Goal: Obtain resource: Obtain resource

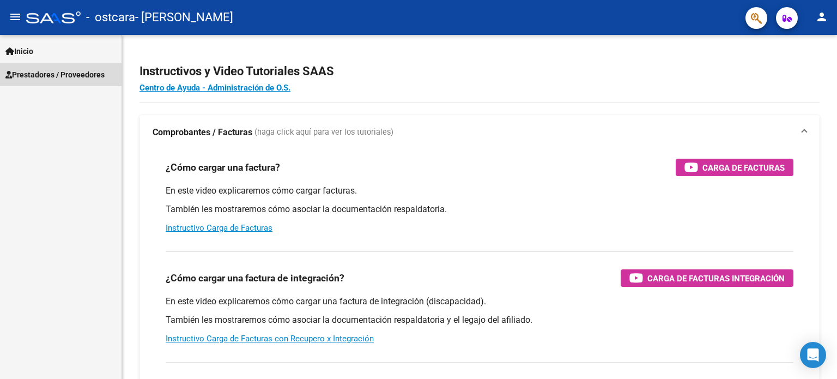
click at [59, 69] on span "Prestadores / Proveedores" at bounding box center [54, 75] width 99 height 12
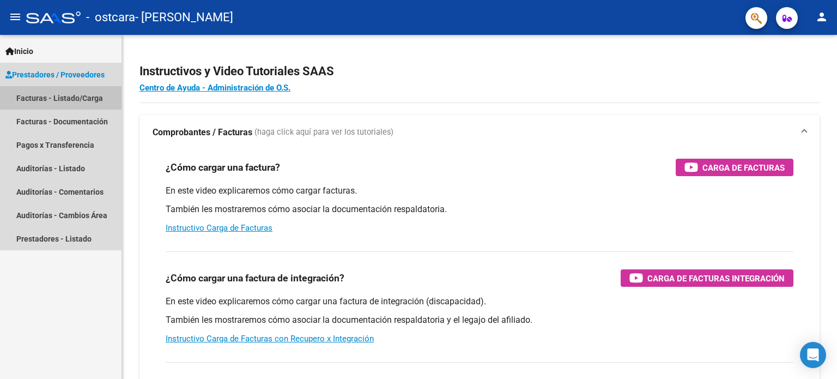
click at [63, 102] on link "Facturas - Listado/Carga" at bounding box center [61, 97] width 122 height 23
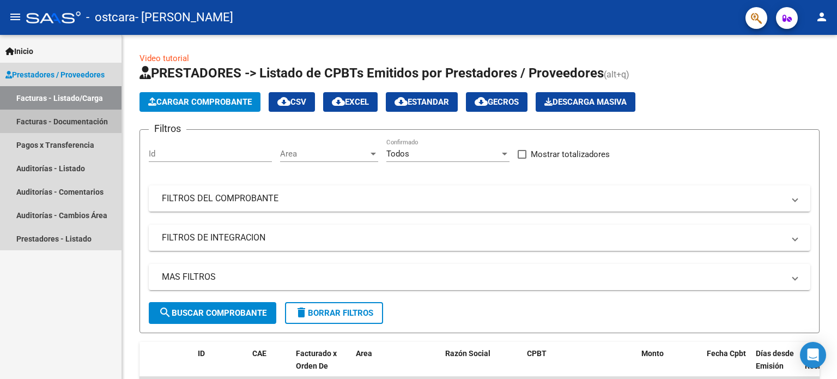
click at [50, 122] on link "Facturas - Documentación" at bounding box center [61, 121] width 122 height 23
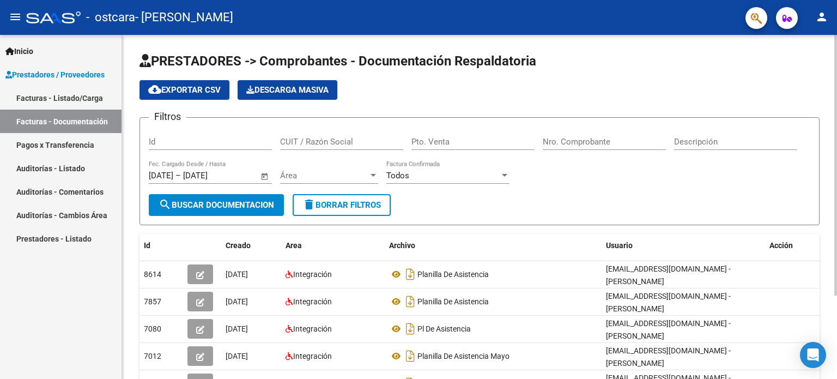
scroll to position [110, 0]
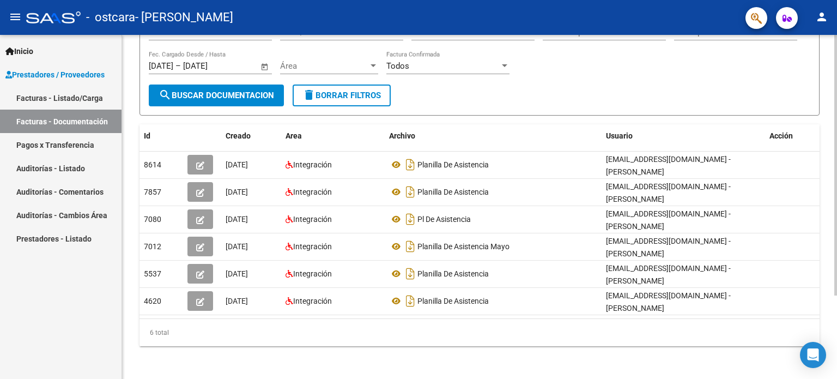
click at [836, 348] on div at bounding box center [835, 207] width 3 height 344
click at [836, 348] on div at bounding box center [835, 247] width 3 height 260
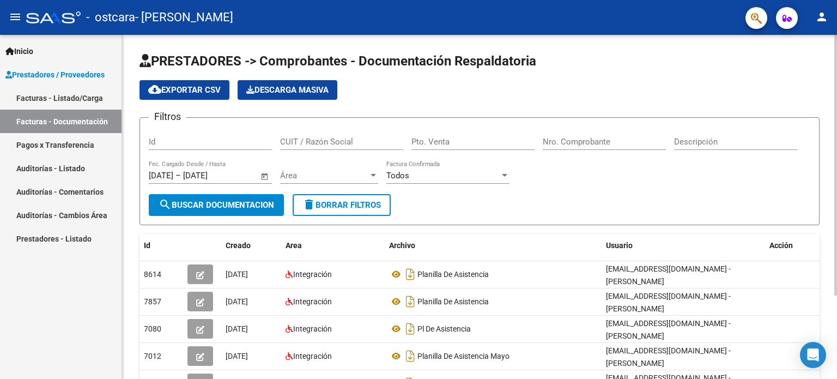
click at [835, 102] on div at bounding box center [835, 207] width 3 height 344
click at [836, 228] on div at bounding box center [835, 165] width 3 height 260
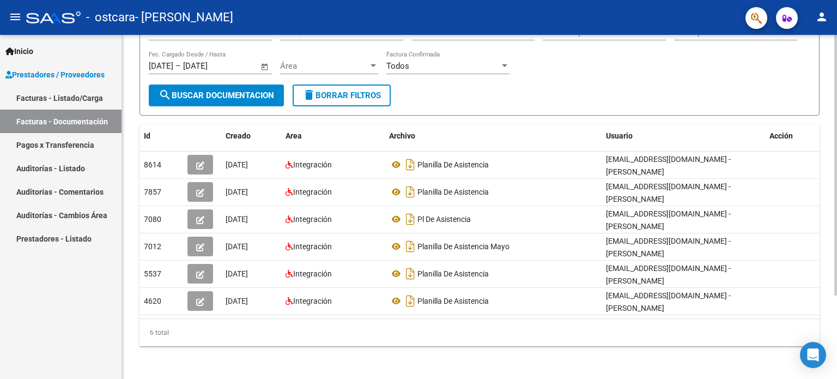
click at [834, 300] on div at bounding box center [835, 207] width 3 height 344
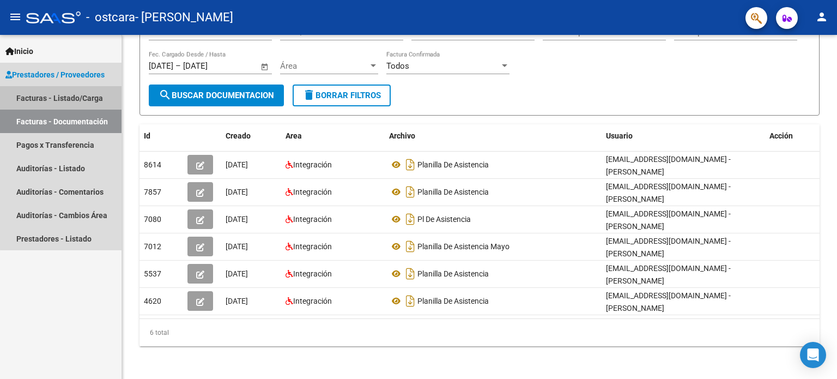
click at [61, 102] on link "Facturas - Listado/Carga" at bounding box center [61, 97] width 122 height 23
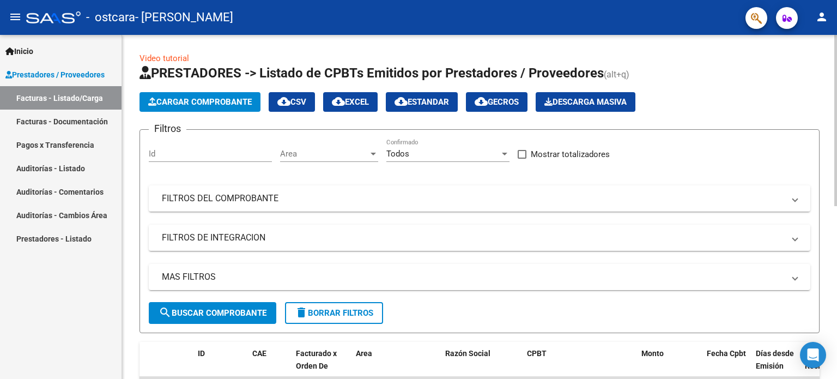
scroll to position [344, 0]
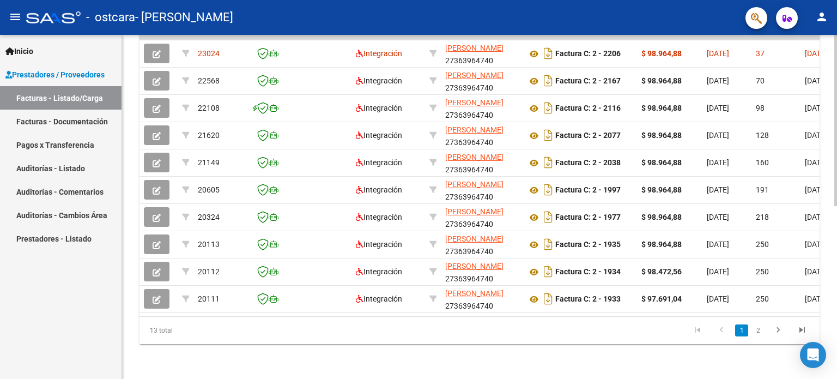
click at [836, 304] on div at bounding box center [835, 207] width 3 height 344
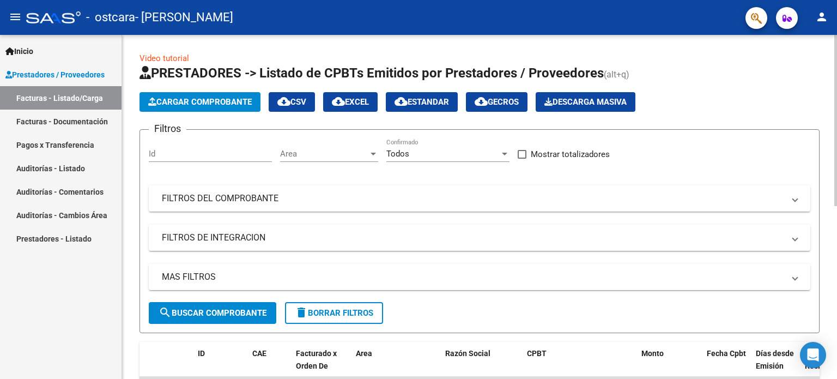
click at [835, 50] on div at bounding box center [835, 207] width 3 height 344
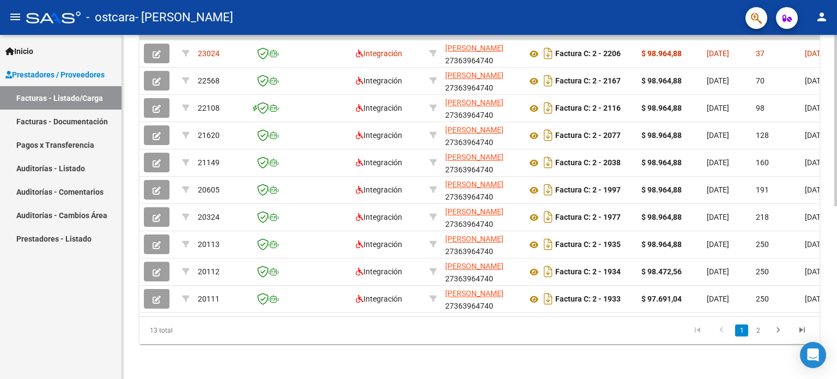
click at [836, 265] on div at bounding box center [835, 207] width 3 height 344
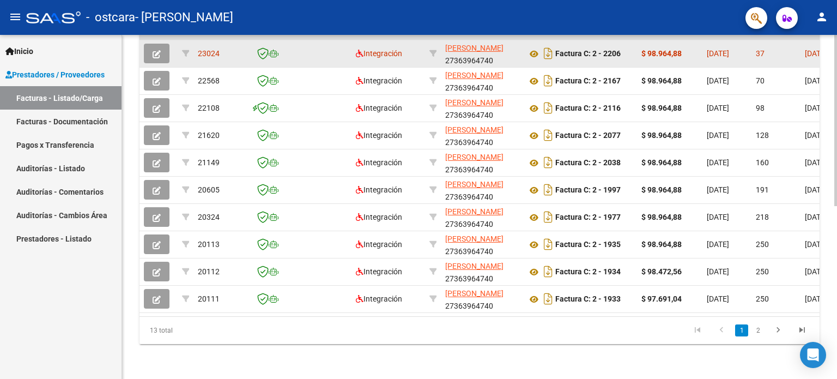
click at [669, 53] on strong "$ 98.964,88" at bounding box center [661, 53] width 40 height 9
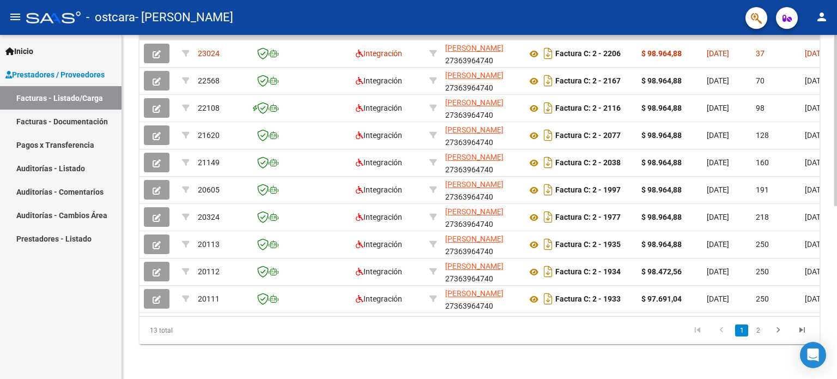
click at [824, 47] on div "Video tutorial PRESTADORES -> Listado de CPBTs Emitidos por Prestadores / Prove…" at bounding box center [479, 36] width 715 height 685
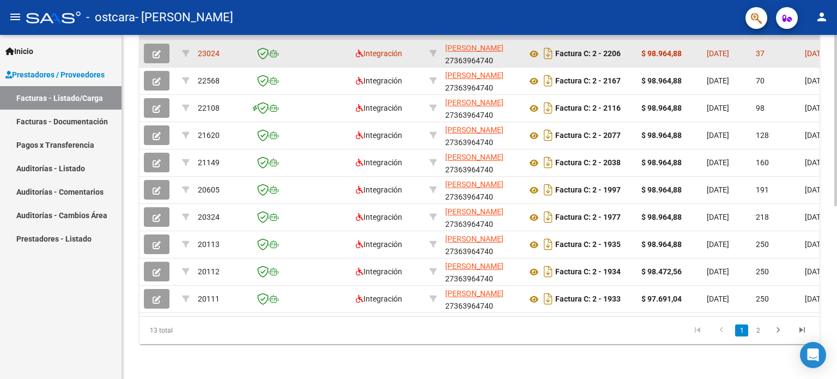
click at [728, 50] on span "[DATE]" at bounding box center [718, 53] width 22 height 9
click at [532, 50] on icon at bounding box center [534, 53] width 14 height 13
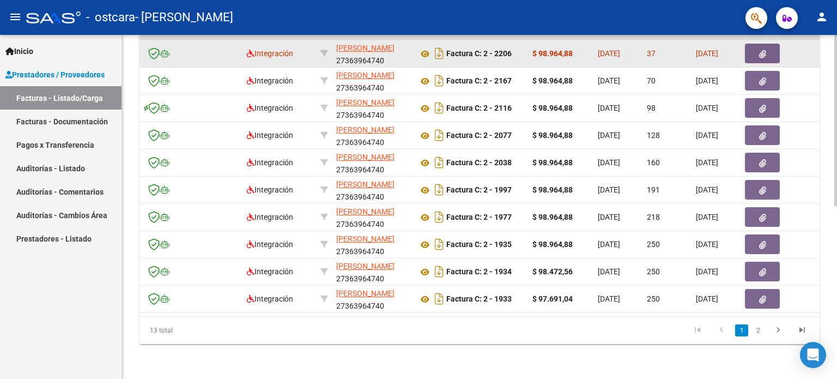
scroll to position [0, 0]
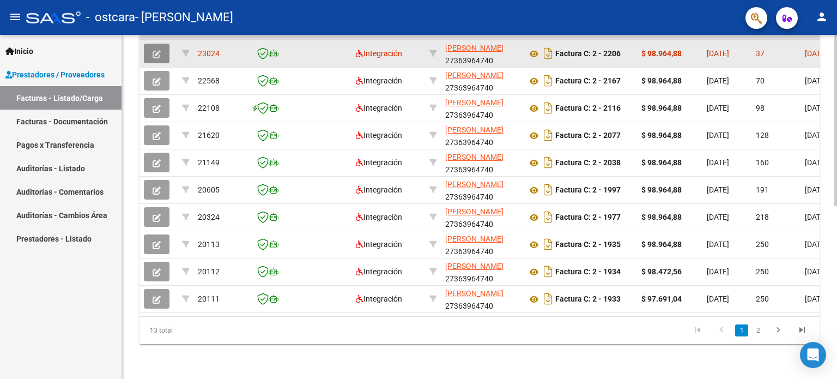
click at [161, 46] on button "button" at bounding box center [157, 54] width 26 height 20
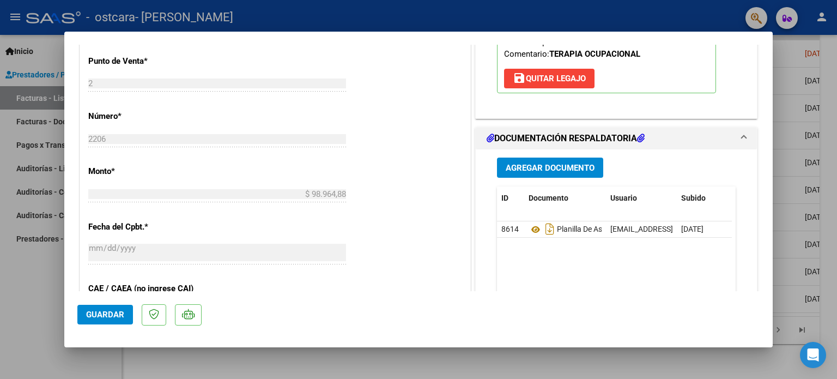
scroll to position [465, 0]
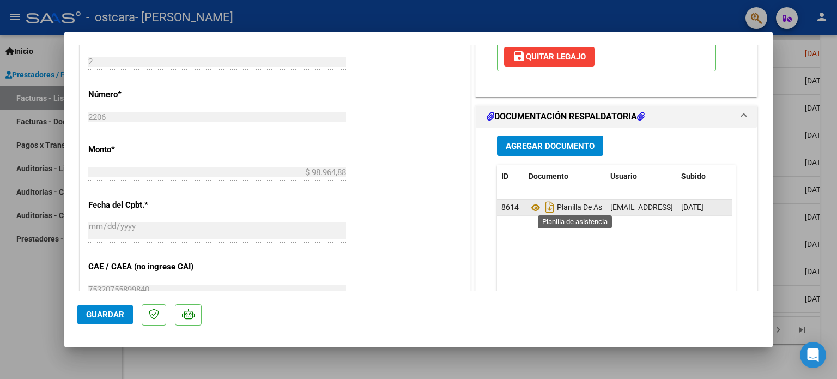
click at [573, 207] on span "Planilla De Asistencia" at bounding box center [579, 207] width 100 height 9
